Goal: Find specific page/section: Find specific page/section

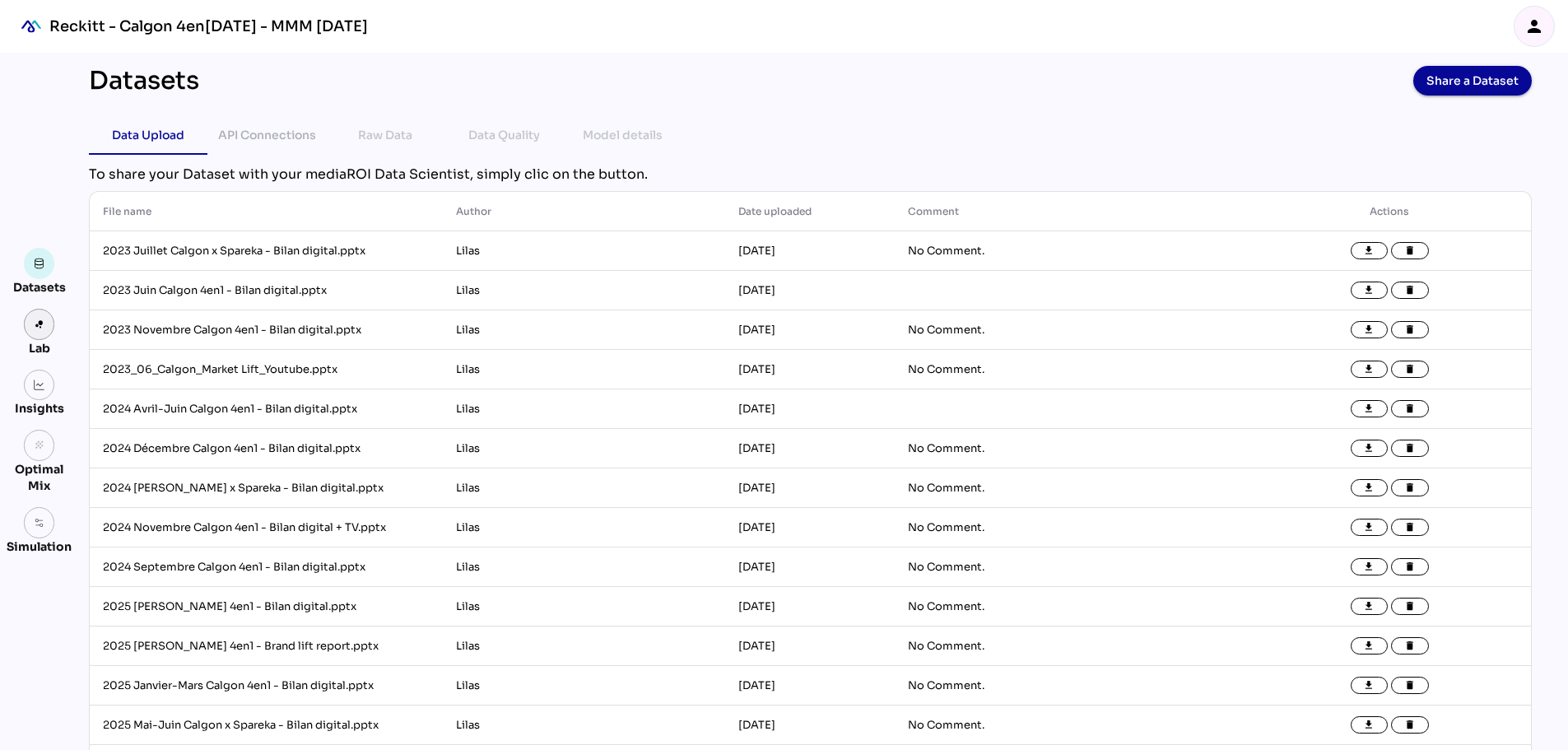
click at [32, 324] on link at bounding box center [38, 323] width 31 height 31
click at [37, 277] on link at bounding box center [38, 262] width 31 height 31
